Goal: Information Seeking & Learning: Learn about a topic

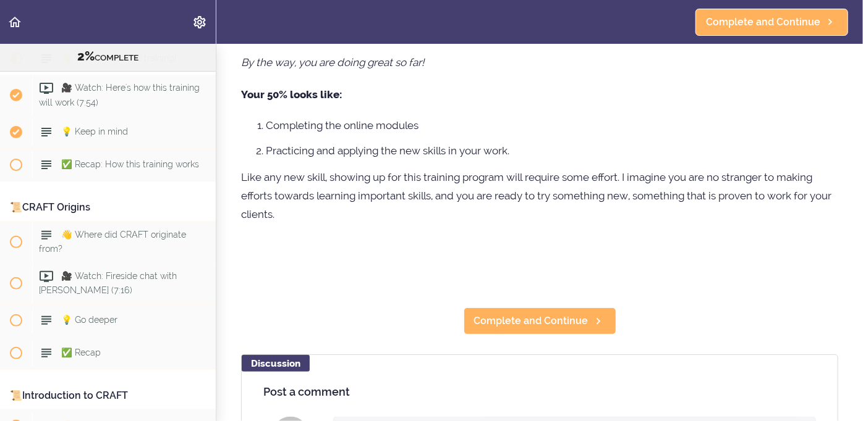
scroll to position [247, 0]
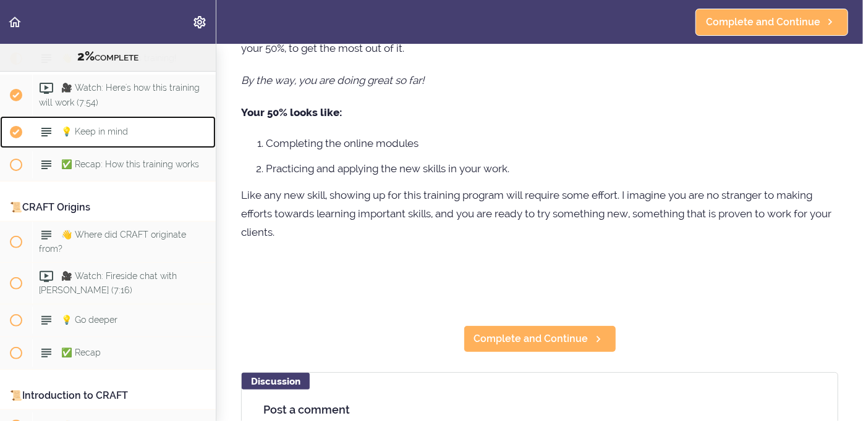
click at [93, 132] on span "💡 Keep in mind" at bounding box center [94, 132] width 67 height 10
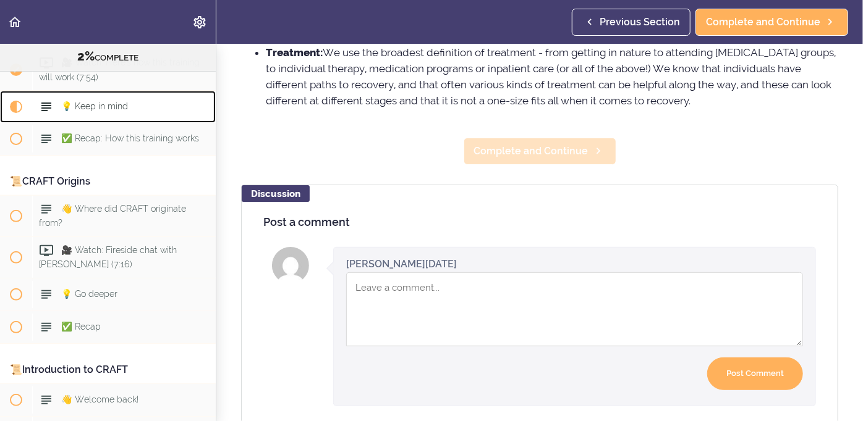
scroll to position [286, 0]
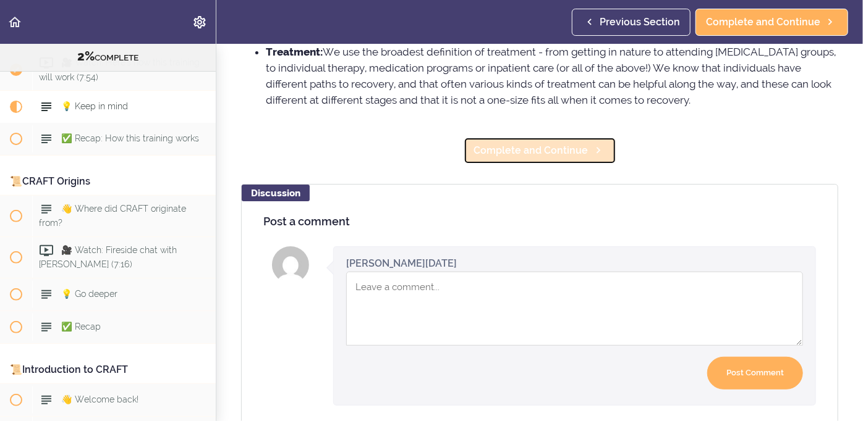
click at [564, 154] on span "Complete and Continue" at bounding box center [531, 150] width 114 height 15
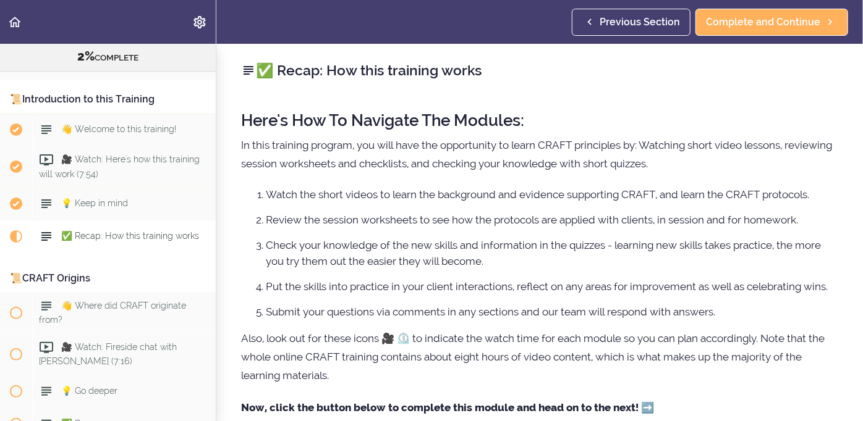
scroll to position [53, 0]
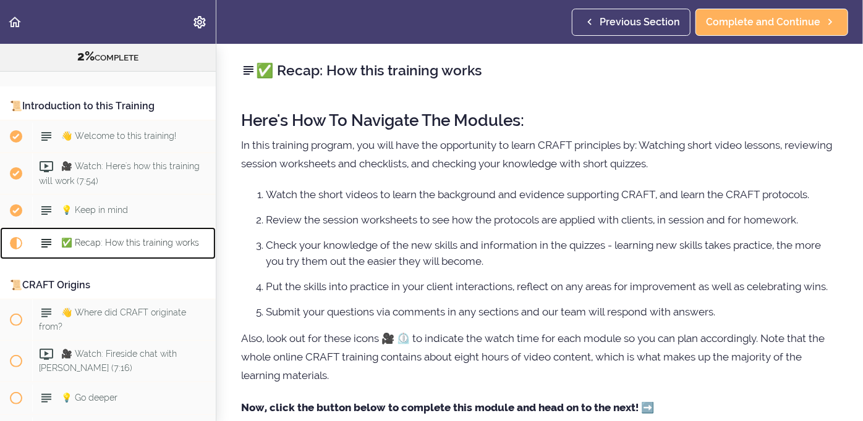
click at [87, 245] on span "✅ Recap: How this training works" at bounding box center [130, 243] width 138 height 10
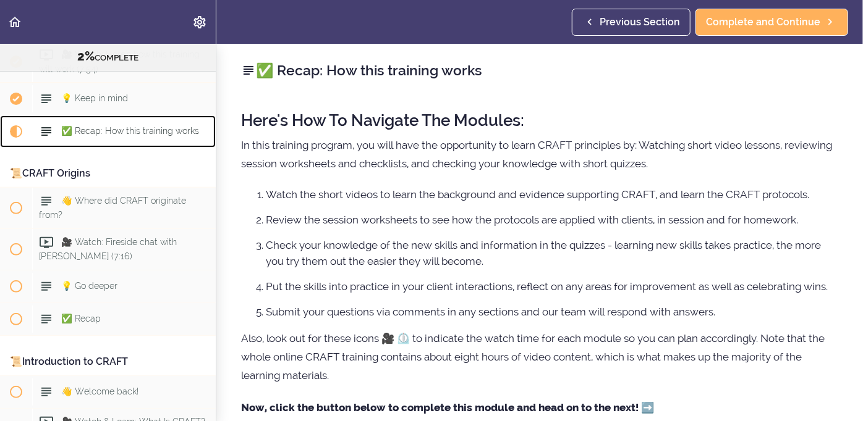
scroll to position [158, 0]
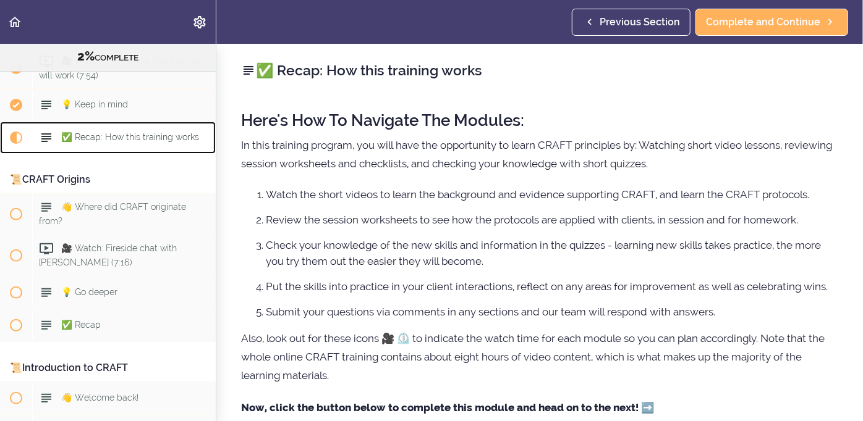
click at [89, 135] on span "✅ Recap: How this training works" at bounding box center [130, 137] width 138 height 10
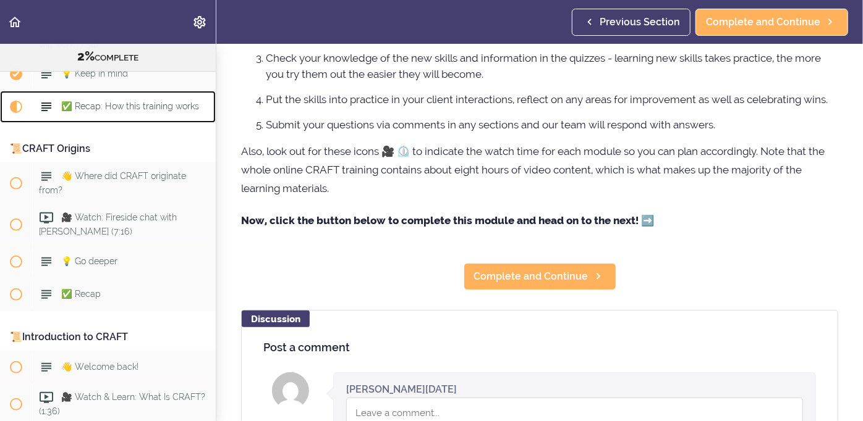
scroll to position [188, 0]
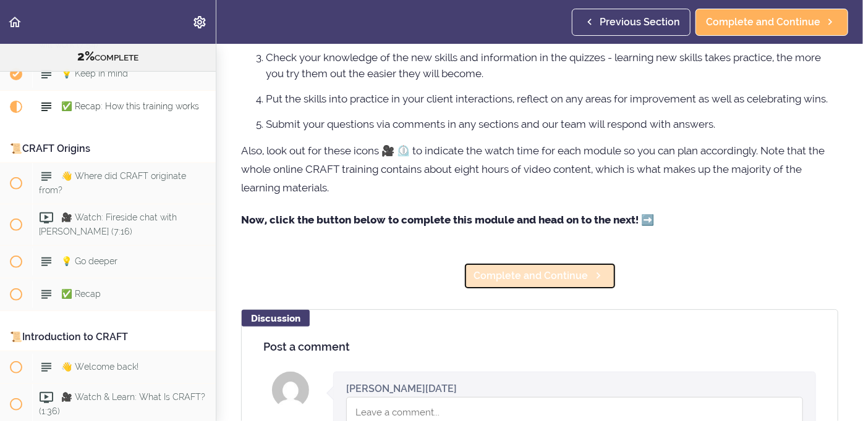
click at [528, 269] on span "Complete and Continue" at bounding box center [531, 276] width 114 height 15
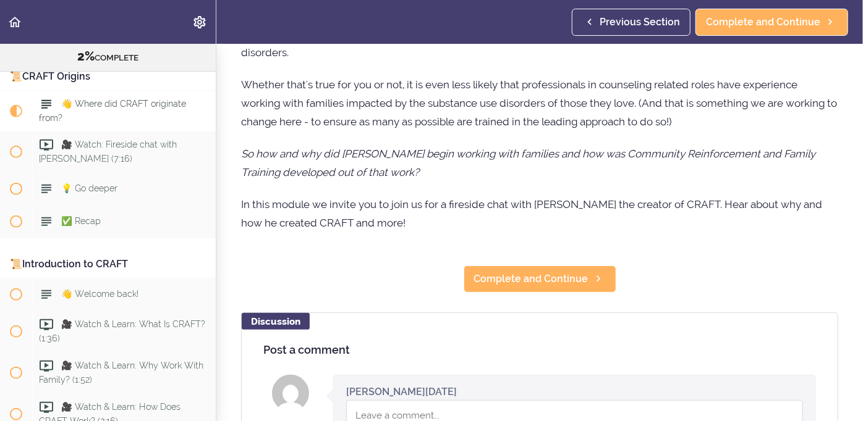
scroll to position [179, 0]
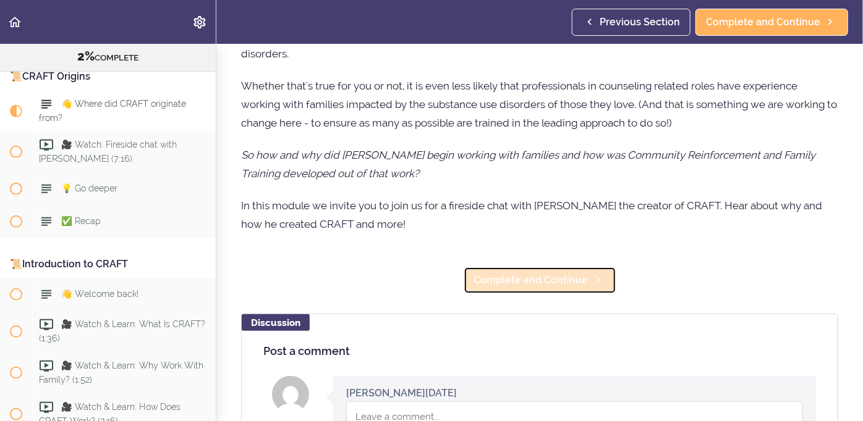
click at [529, 282] on span "Complete and Continue" at bounding box center [531, 280] width 114 height 15
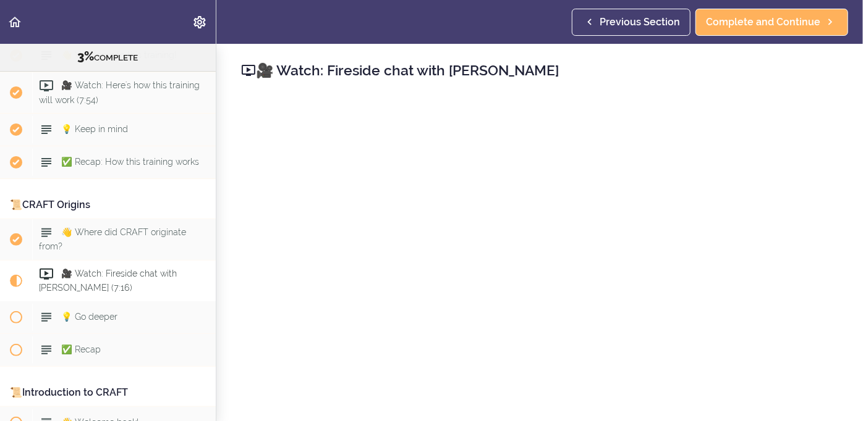
scroll to position [141, 0]
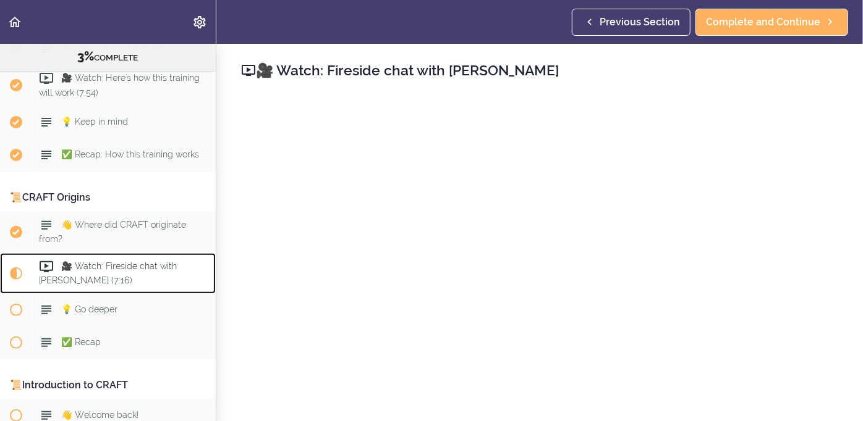
click at [135, 268] on div "🎥 Watch: Fireside chat with [PERSON_NAME] (7:16)" at bounding box center [124, 273] width 184 height 41
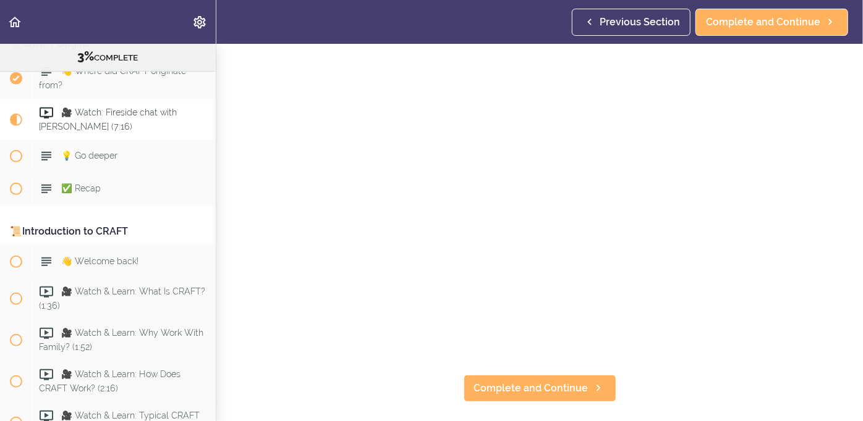
scroll to position [82, 0]
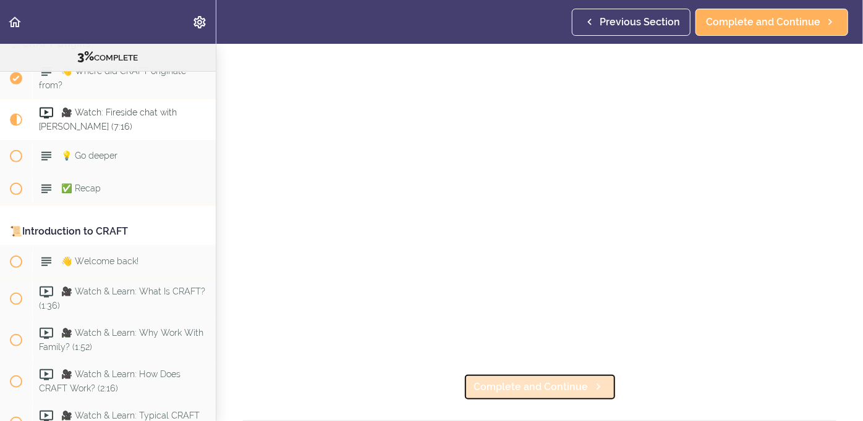
click at [533, 395] on link "Complete and Continue" at bounding box center [540, 387] width 153 height 27
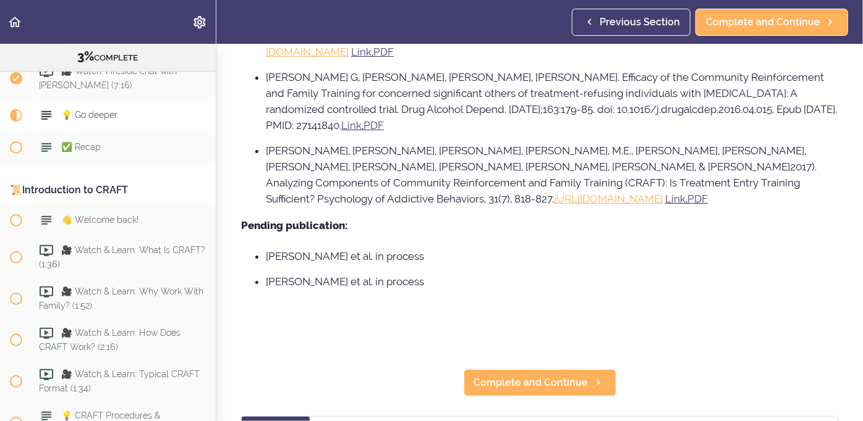
scroll to position [1075, 0]
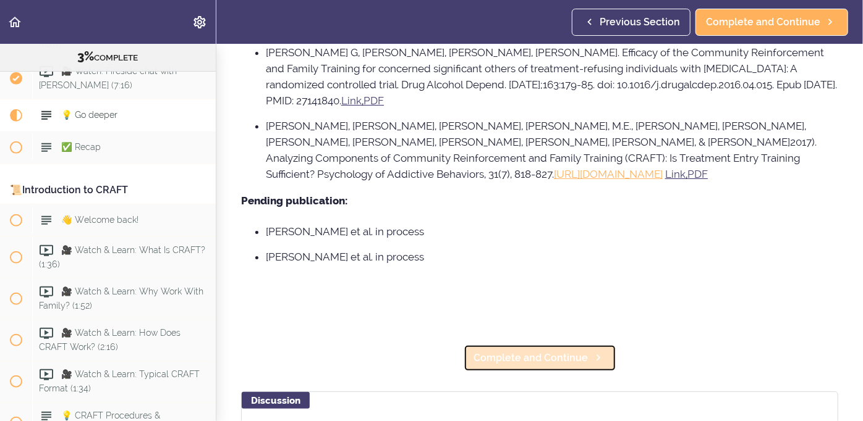
click at [533, 351] on span "Complete and Continue" at bounding box center [531, 358] width 114 height 15
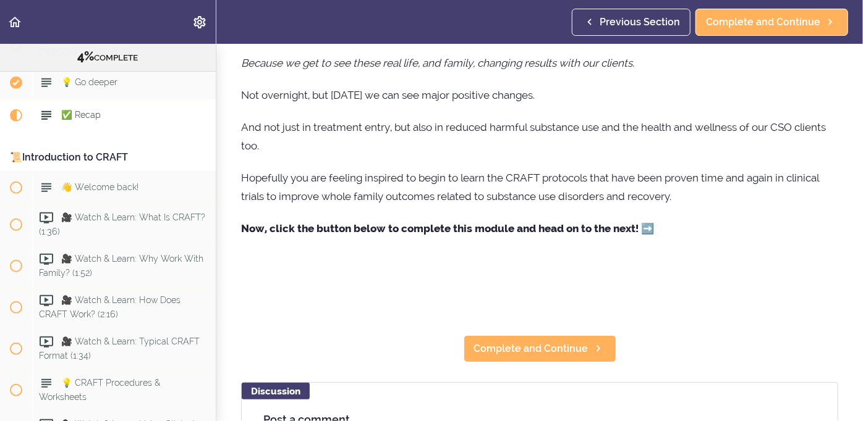
scroll to position [221, 0]
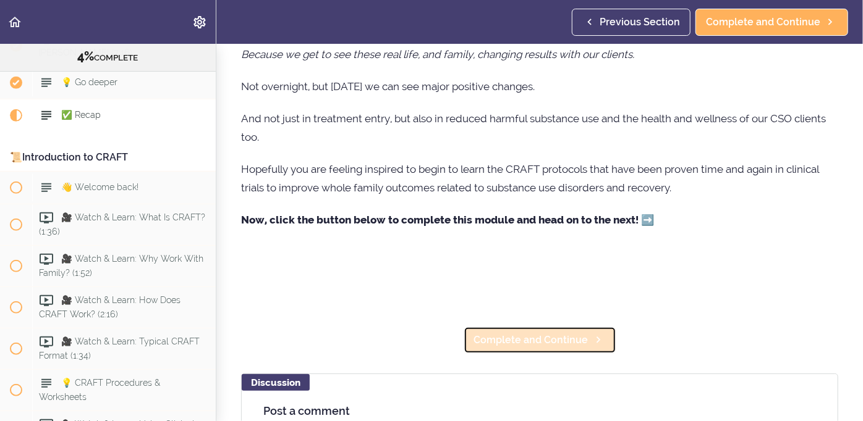
click at [522, 337] on span "Complete and Continue" at bounding box center [531, 340] width 114 height 15
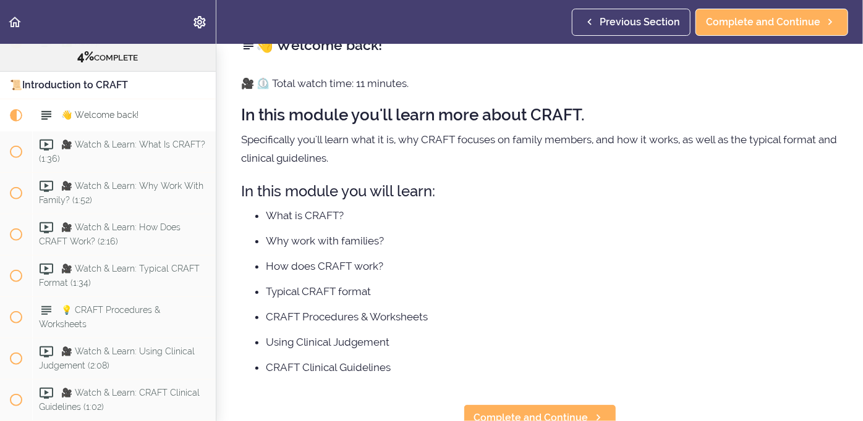
scroll to position [35, 0]
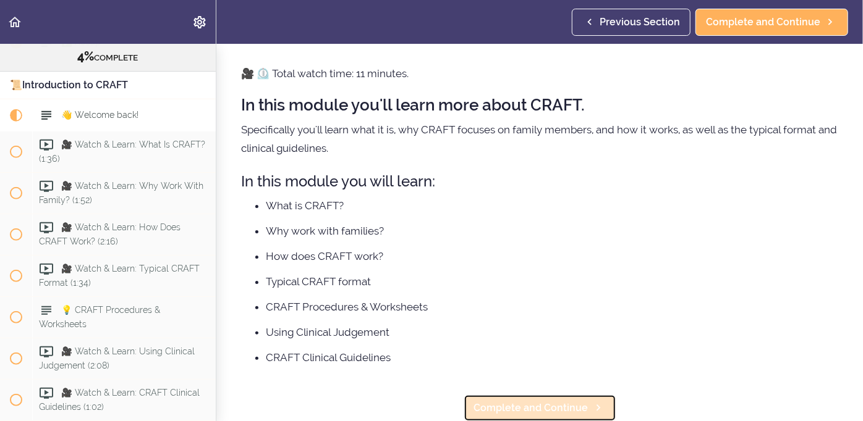
click at [515, 414] on span "Complete and Continue" at bounding box center [531, 408] width 114 height 15
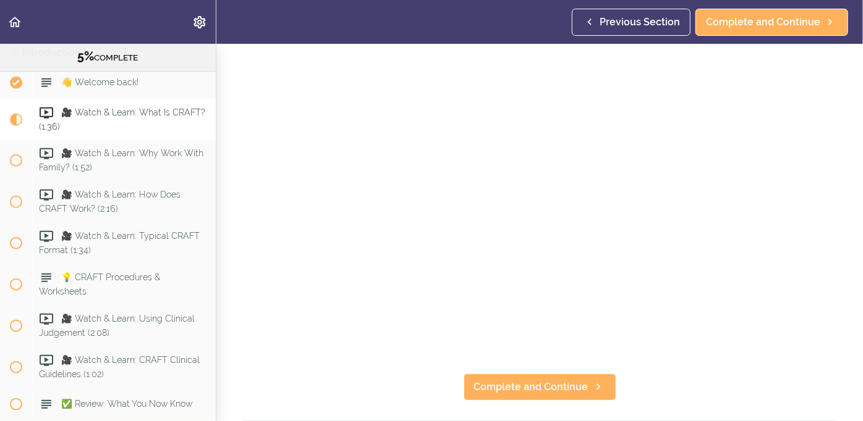
scroll to position [88, 0]
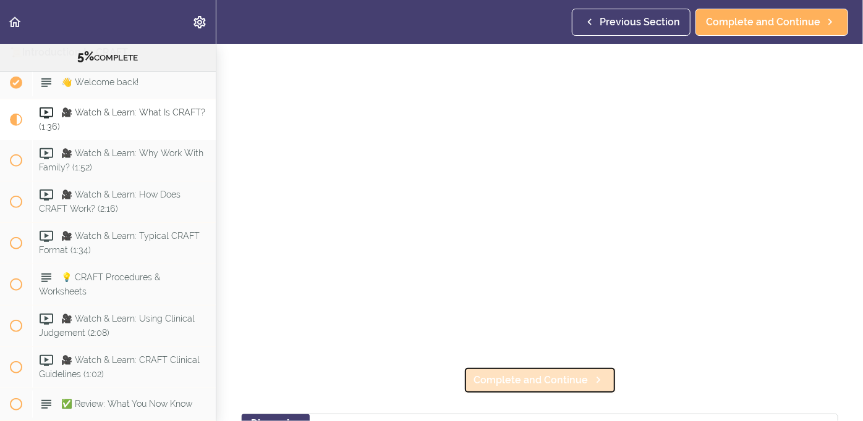
click at [544, 380] on span "Complete and Continue" at bounding box center [531, 380] width 114 height 15
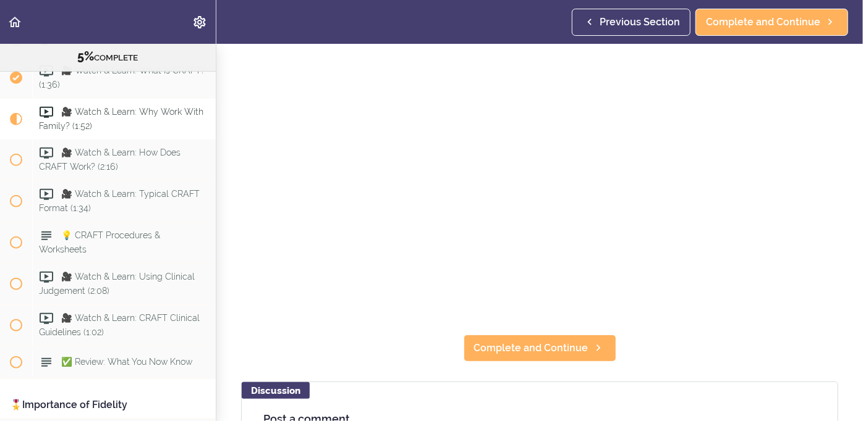
scroll to position [122, 0]
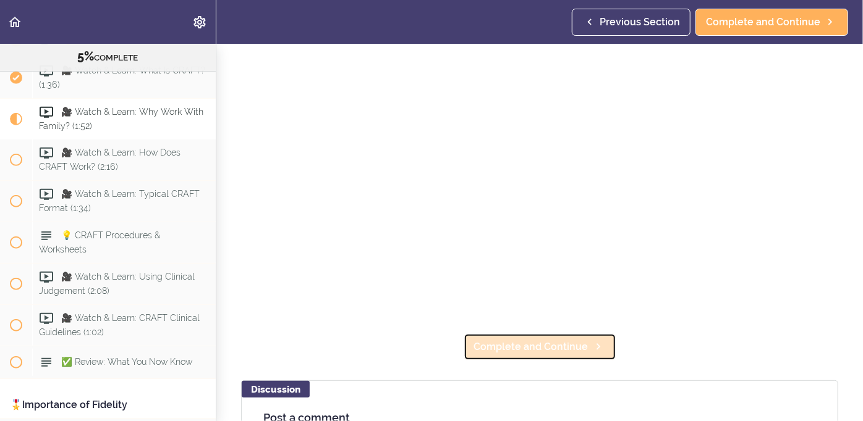
click at [555, 346] on span "Complete and Continue" at bounding box center [531, 347] width 114 height 15
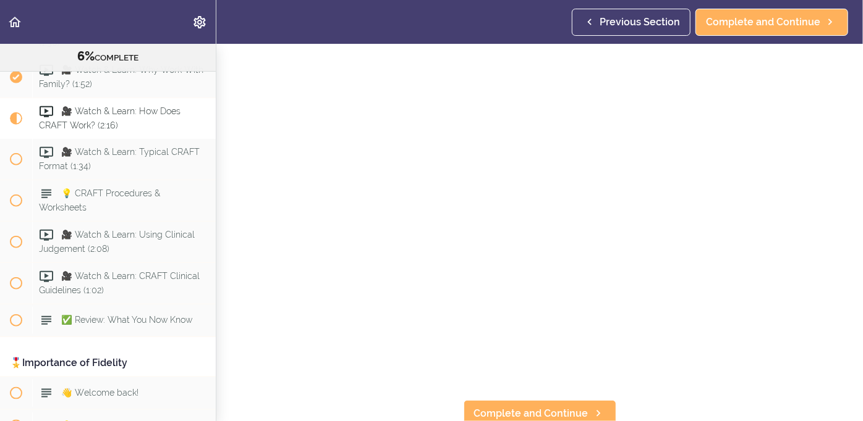
scroll to position [87, 0]
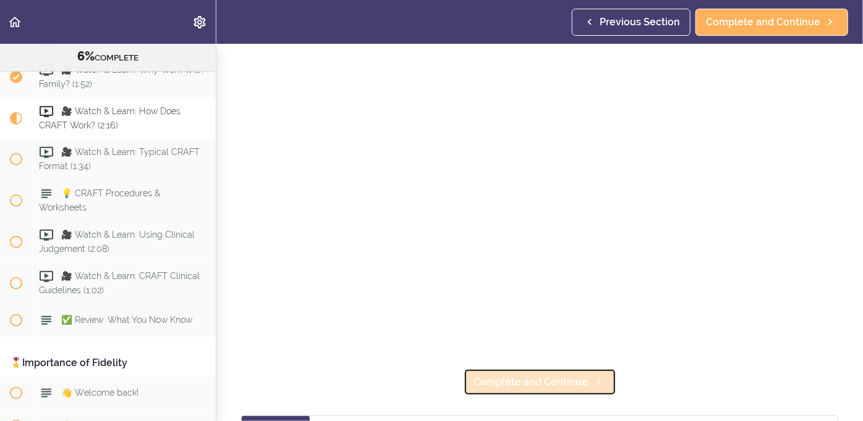
click at [565, 376] on span "Complete and Continue" at bounding box center [531, 382] width 114 height 15
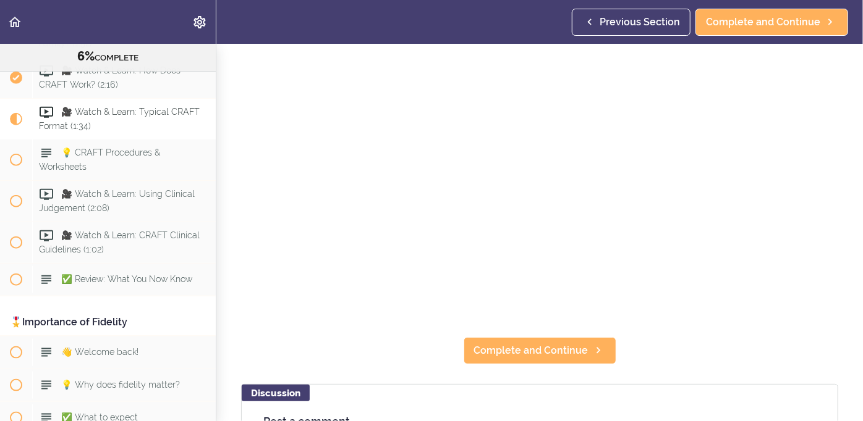
scroll to position [119, 0]
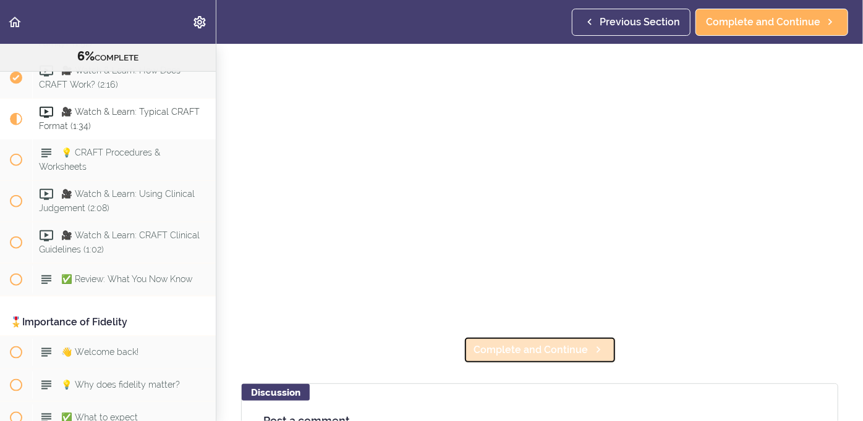
click at [557, 350] on span "Complete and Continue" at bounding box center [531, 350] width 114 height 15
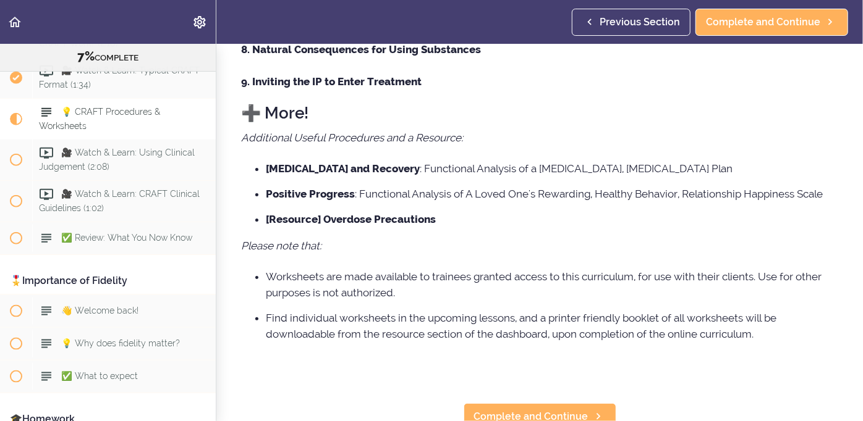
scroll to position [491, 0]
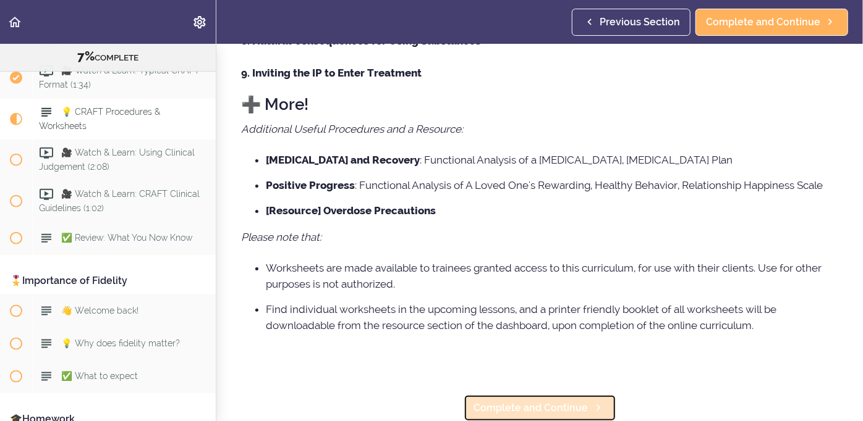
click at [582, 409] on span "Complete and Continue" at bounding box center [531, 408] width 114 height 15
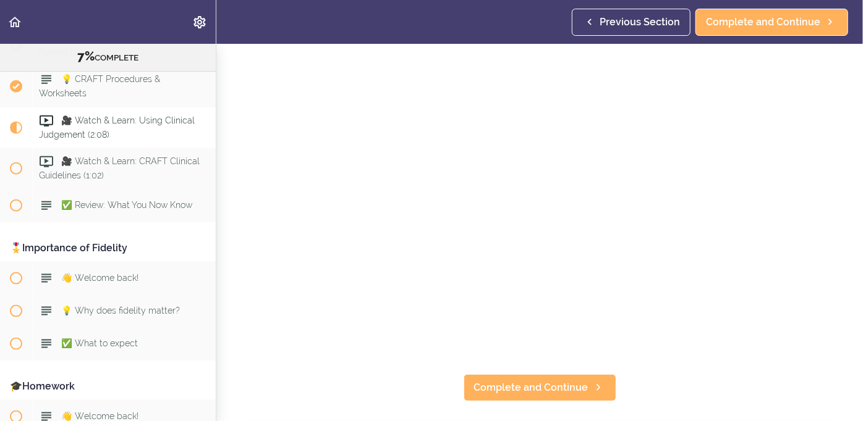
scroll to position [84, 0]
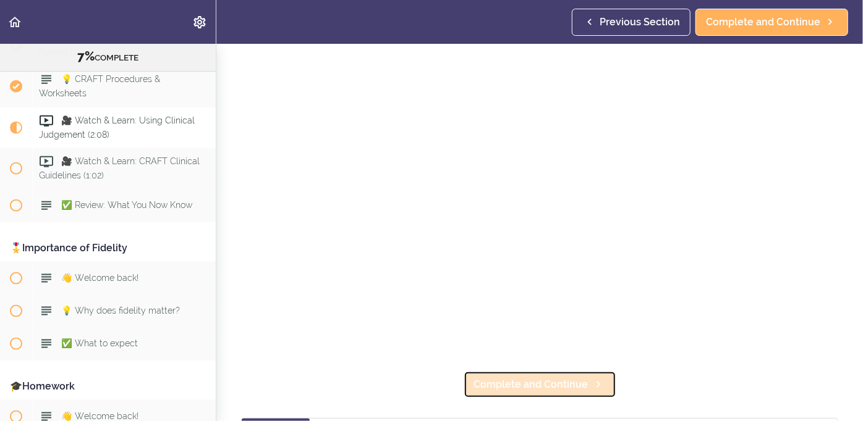
click at [521, 387] on span "Complete and Continue" at bounding box center [531, 385] width 114 height 15
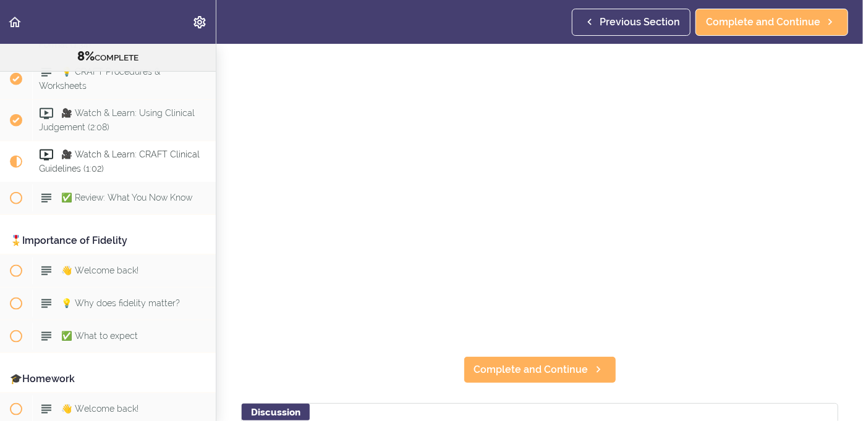
scroll to position [100, 0]
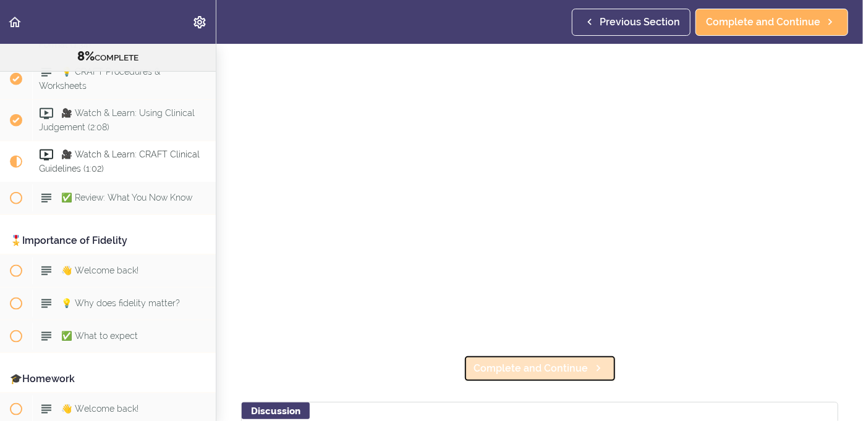
click at [552, 363] on span "Complete and Continue" at bounding box center [531, 369] width 114 height 15
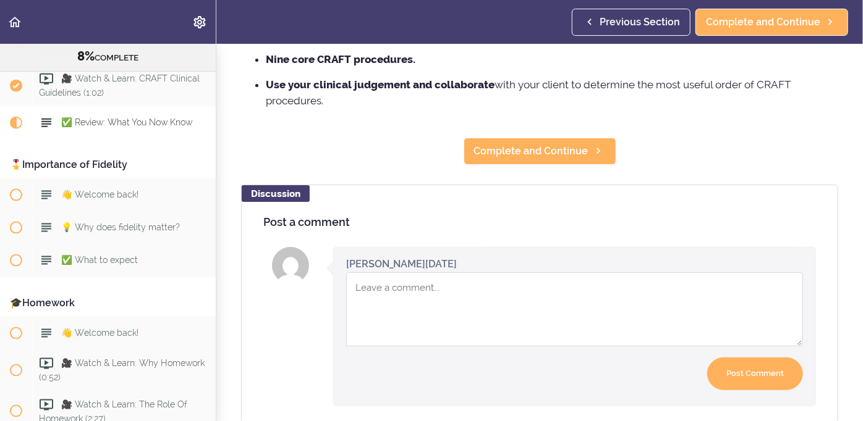
scroll to position [225, 0]
click at [419, 284] on textarea "Comment box" at bounding box center [574, 310] width 457 height 74
type textarea "I"
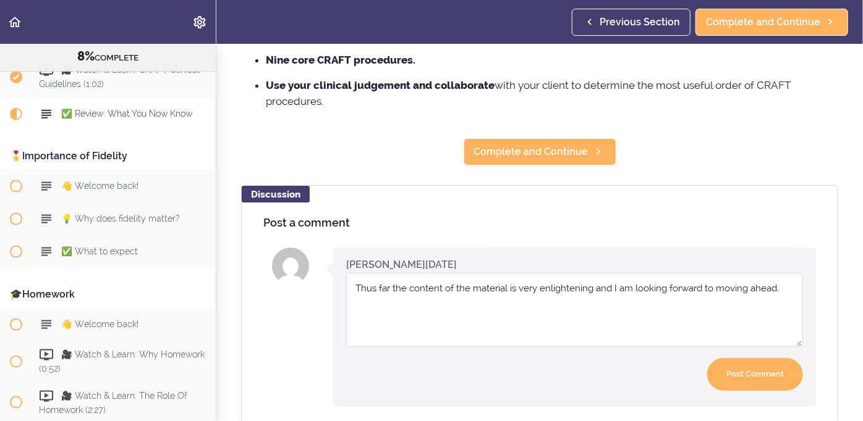
scroll to position [787, 0]
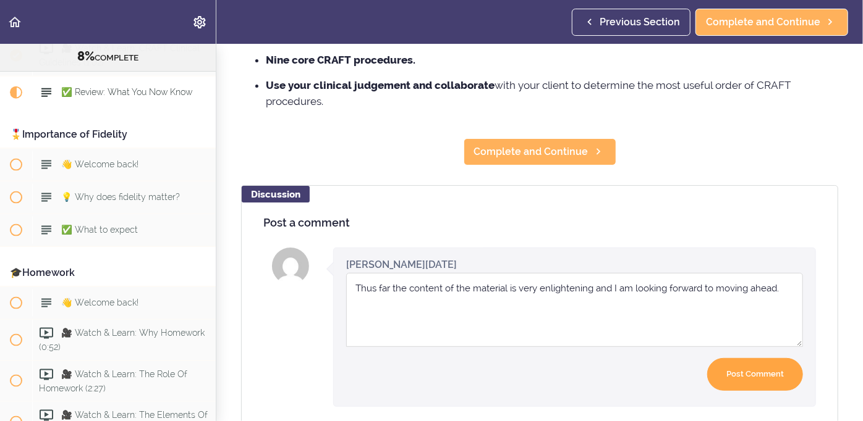
type textarea "Thus far the content of the material is very enlightening and I am looking forw…"
click at [751, 375] on input "Post Comment" at bounding box center [755, 374] width 96 height 33
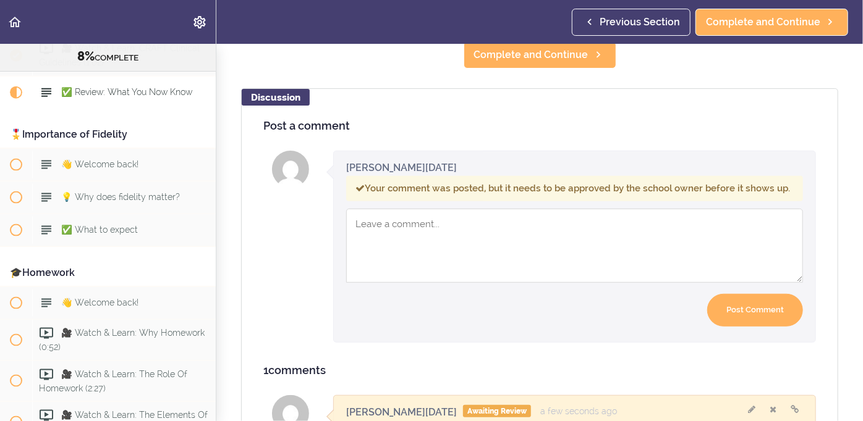
scroll to position [76, 0]
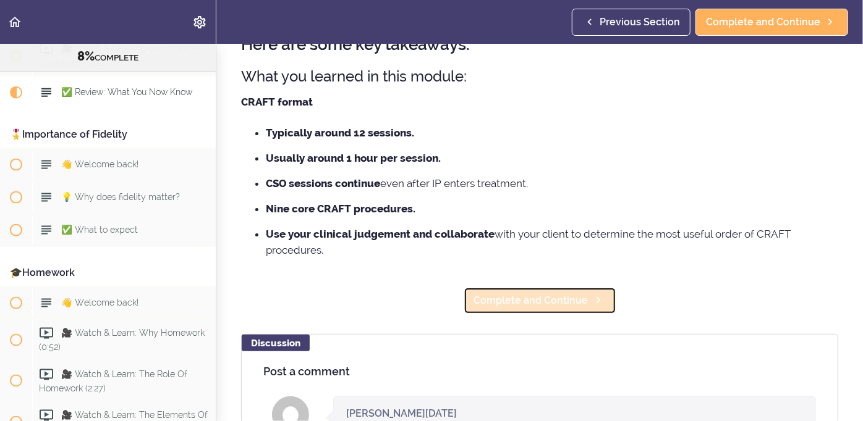
click at [525, 307] on span "Complete and Continue" at bounding box center [531, 301] width 114 height 15
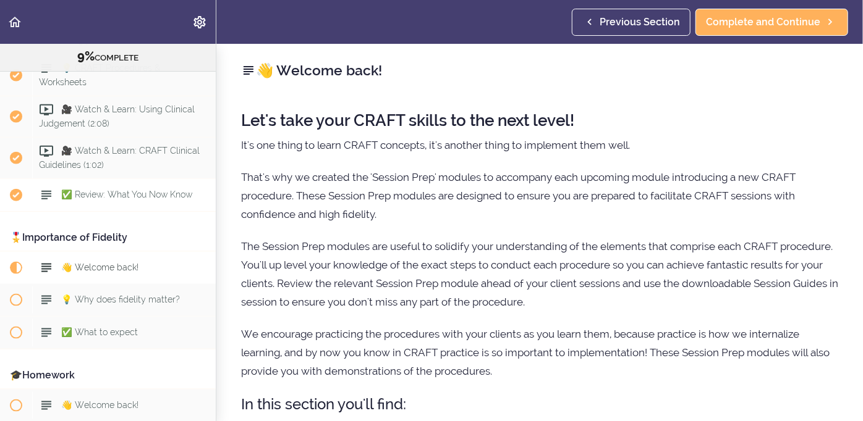
scroll to position [695, 0]
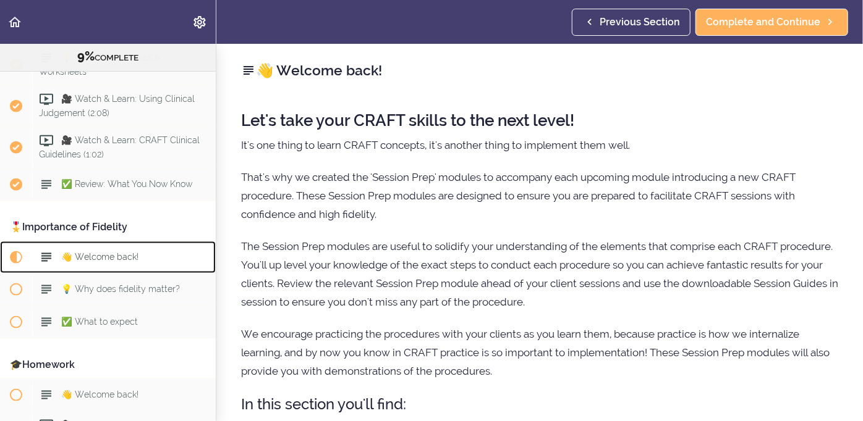
click at [116, 252] on span "👋 Welcome back!" at bounding box center [99, 257] width 77 height 10
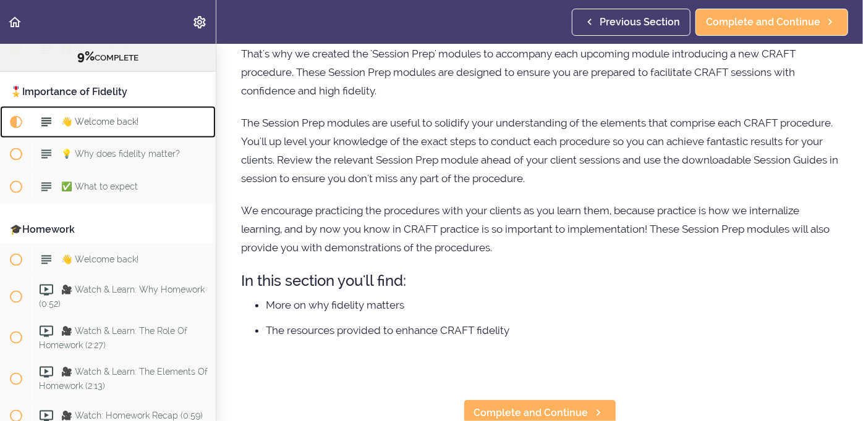
scroll to position [129, 0]
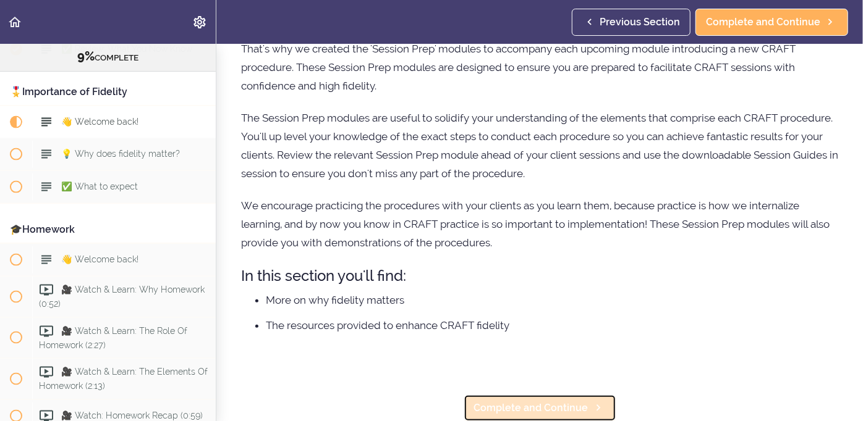
click at [511, 402] on span "Complete and Continue" at bounding box center [531, 408] width 114 height 15
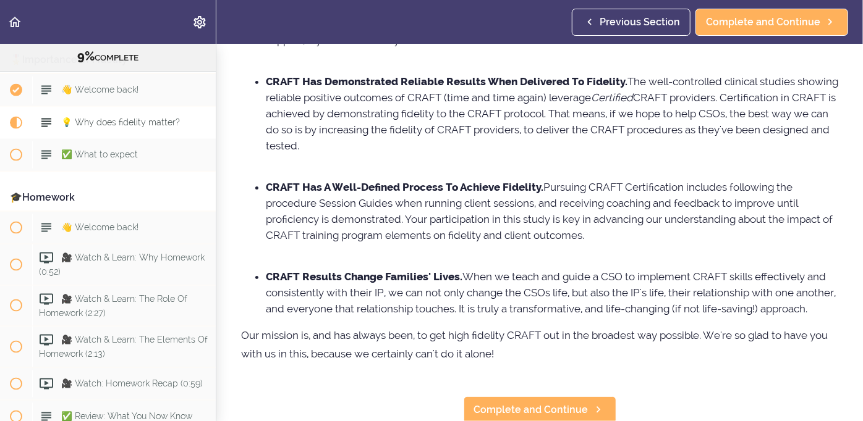
scroll to position [216, 0]
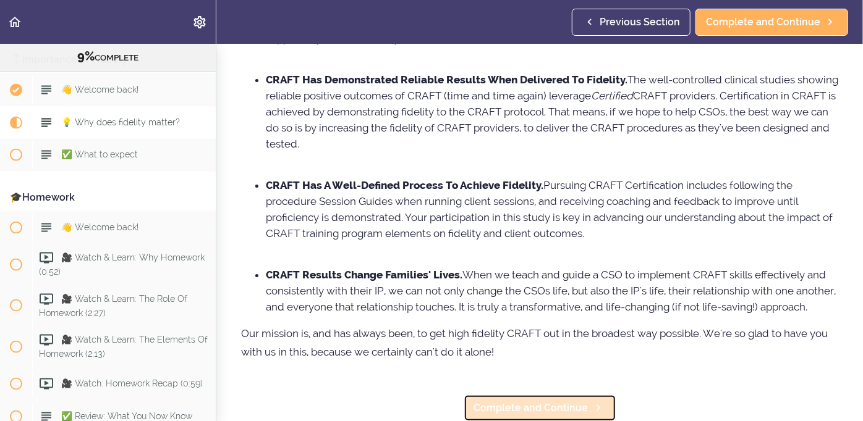
click at [526, 410] on span "Complete and Continue" at bounding box center [531, 408] width 114 height 15
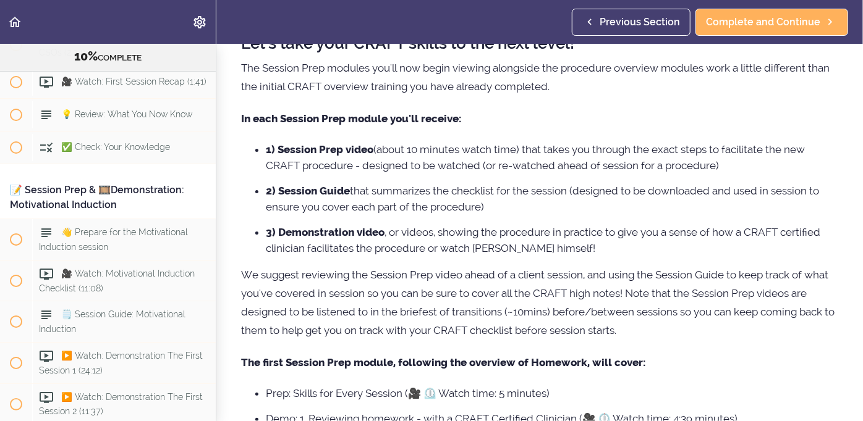
scroll to position [2426, 0]
